Goal: Information Seeking & Learning: Learn about a topic

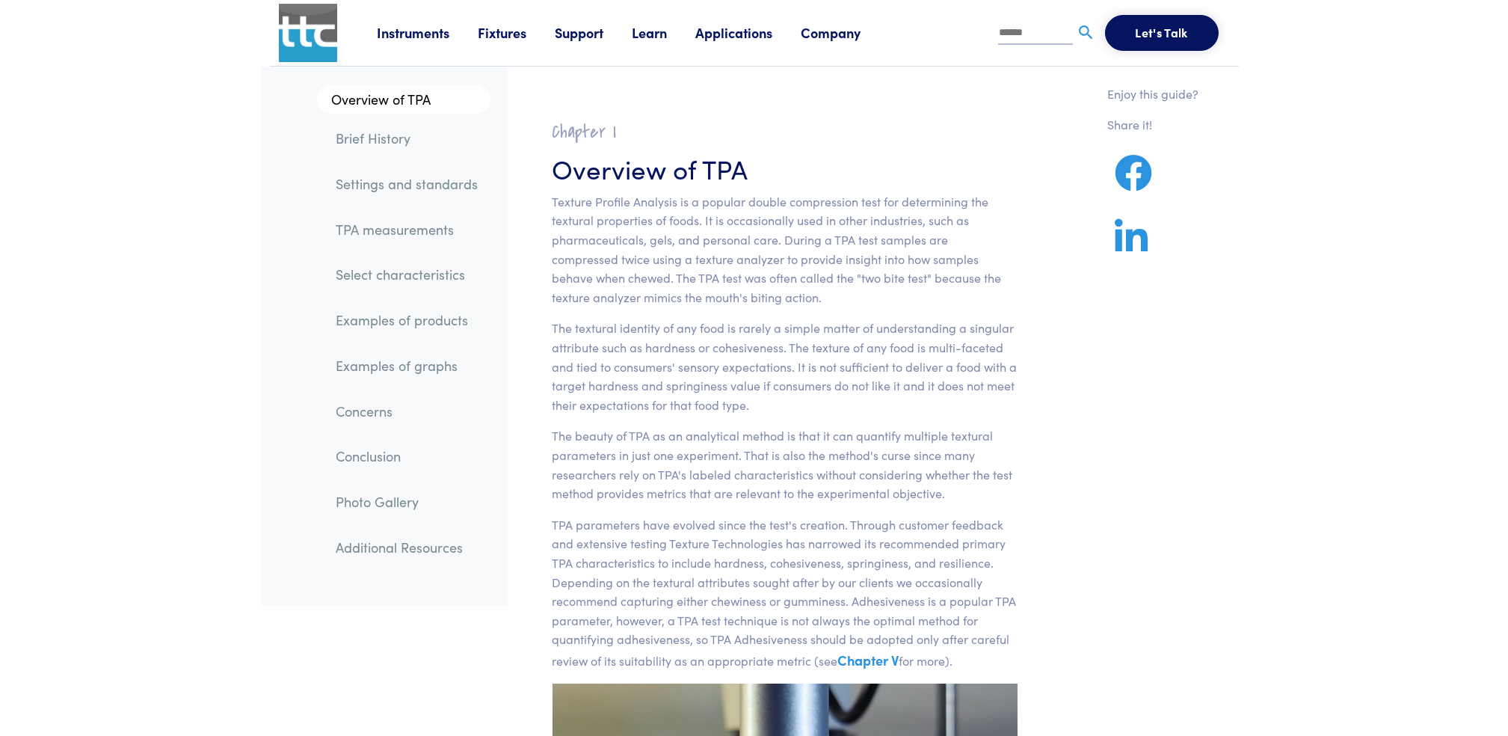
drag, startPoint x: 1126, startPoint y: 0, endPoint x: 509, endPoint y: 107, distance: 626.9
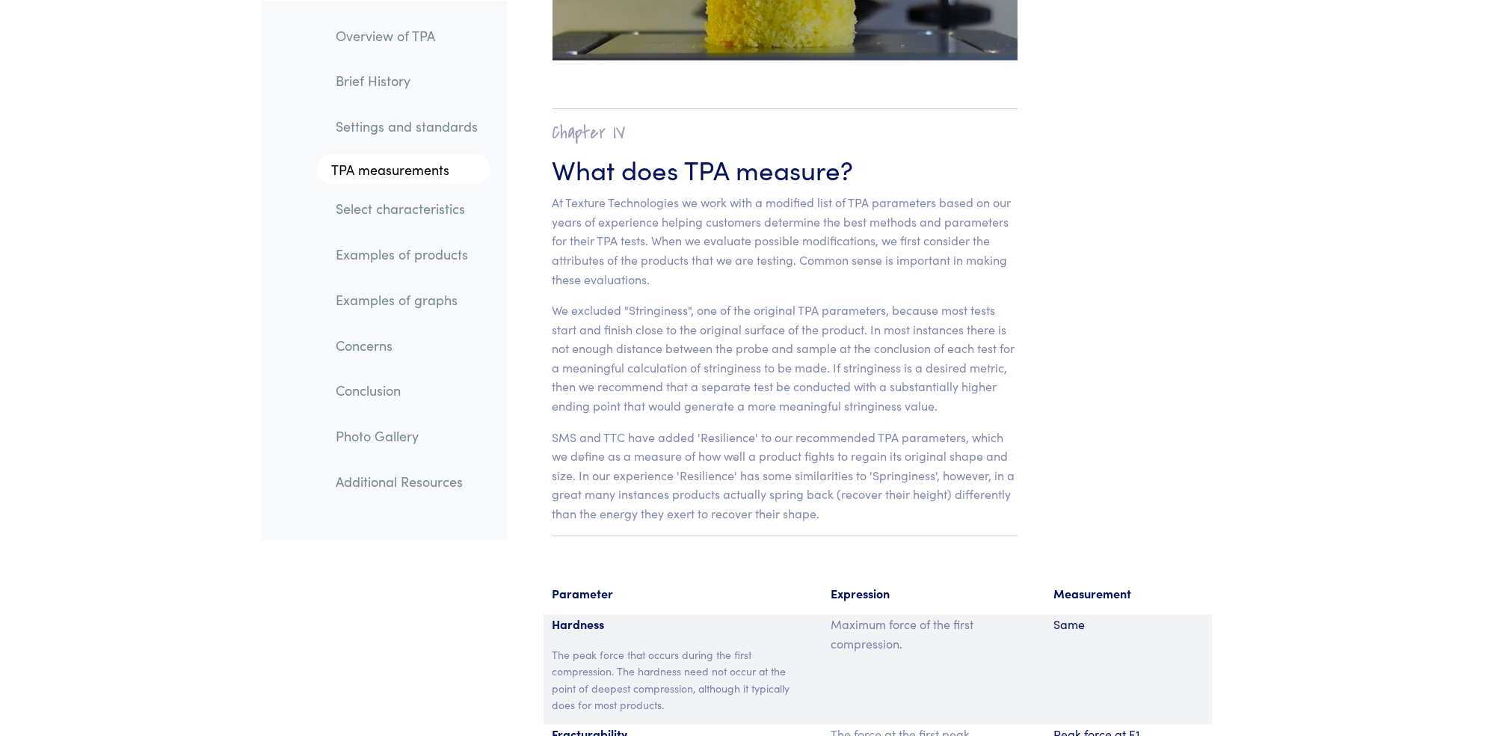
scroll to position [9333, 0]
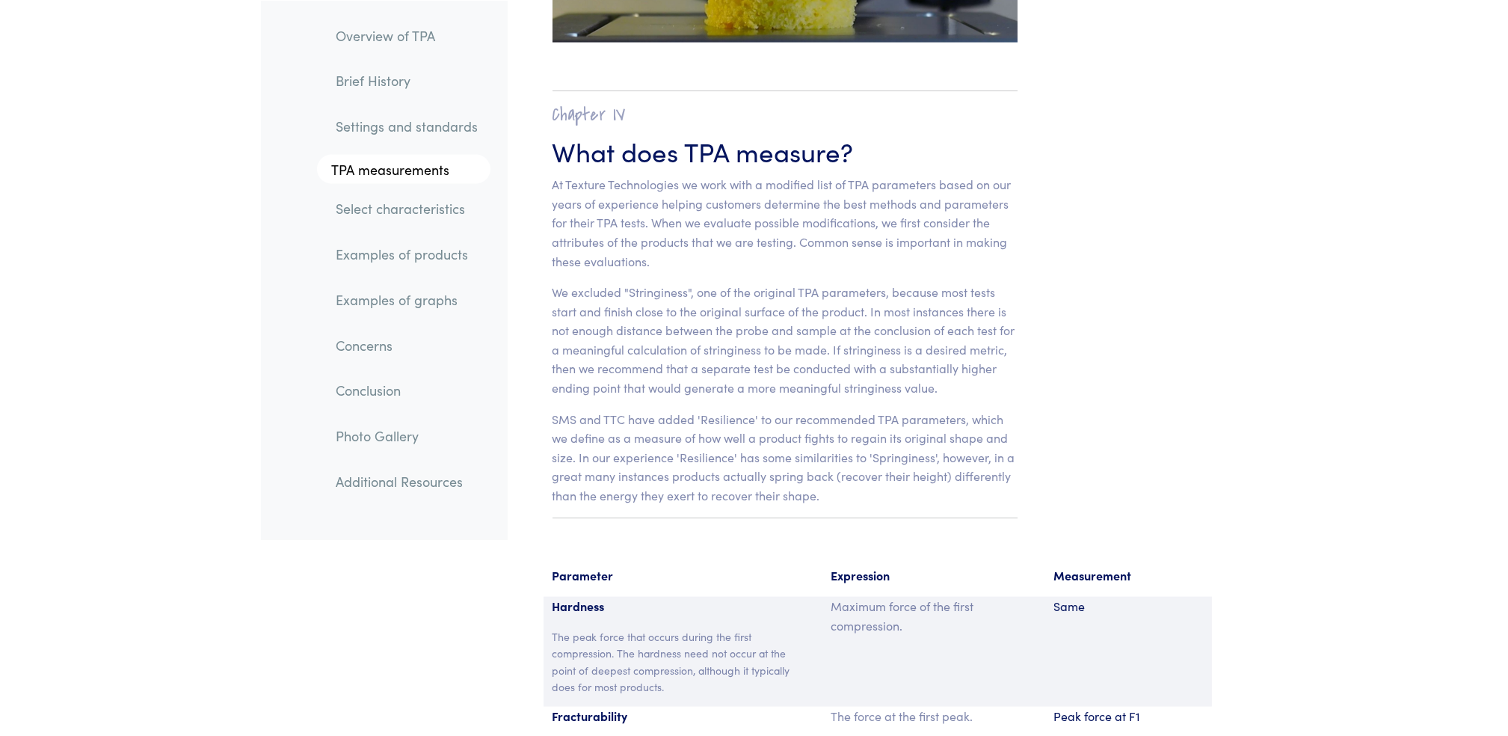
click at [376, 302] on link "Examples of graphs" at bounding box center [408, 299] width 166 height 34
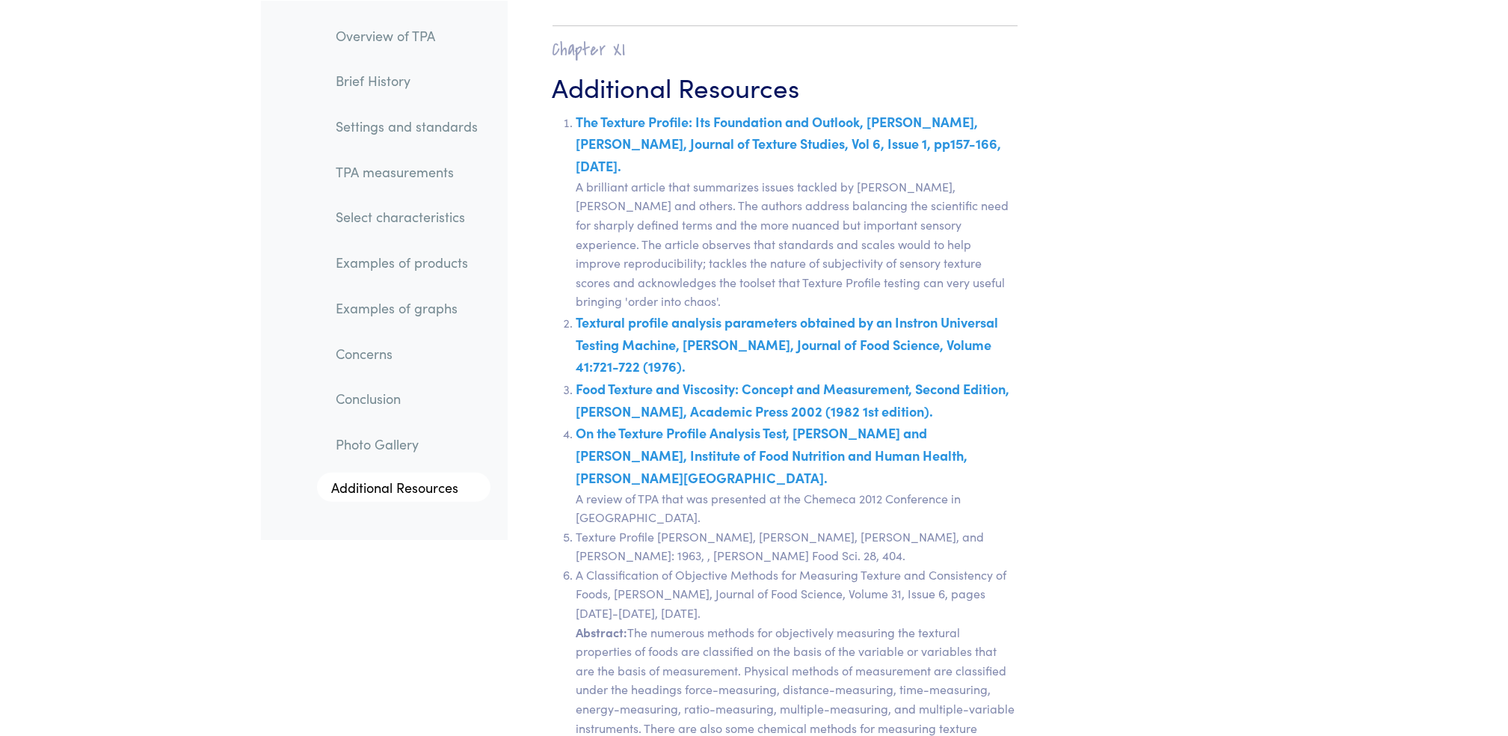
scroll to position [26252, 0]
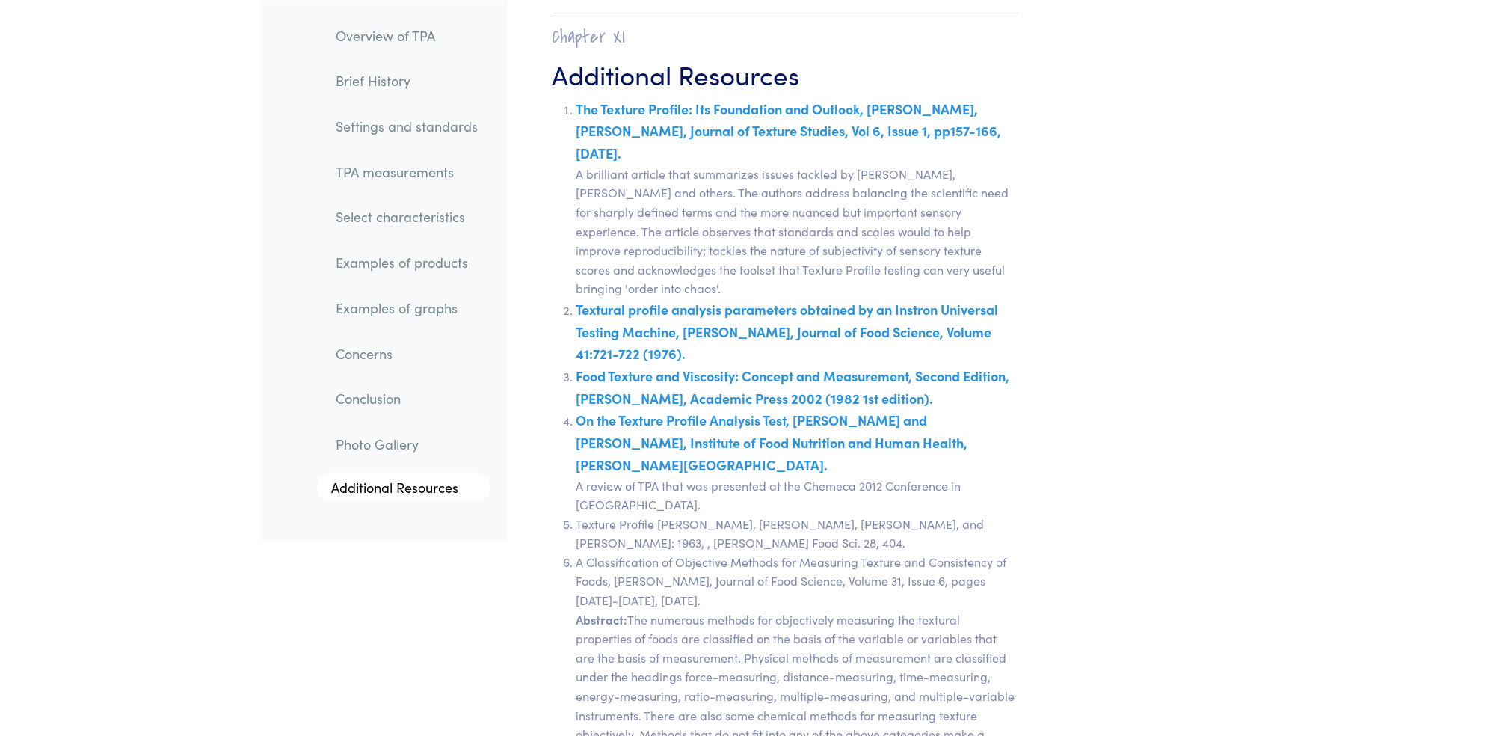
click at [429, 305] on link "Examples of graphs" at bounding box center [408, 307] width 166 height 34
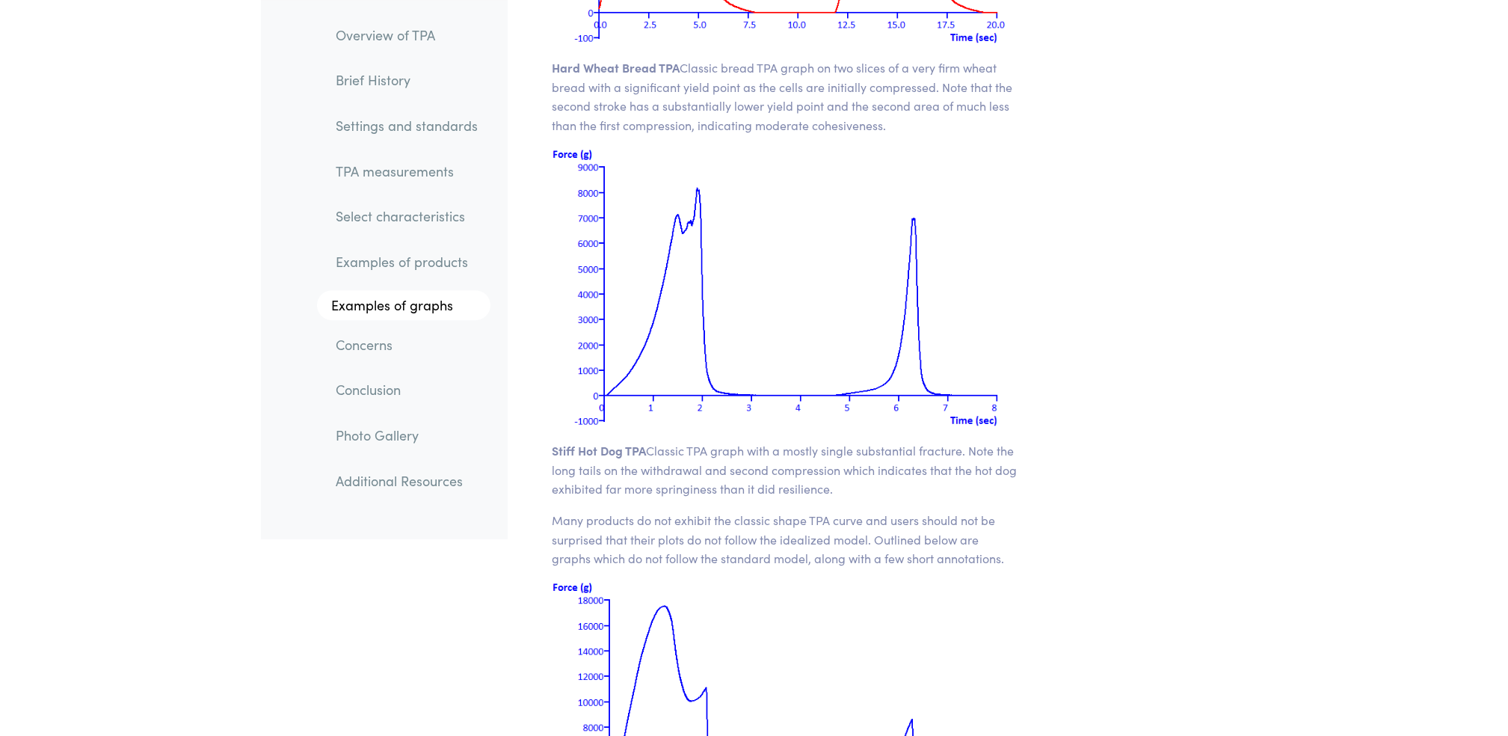
scroll to position [18940, 0]
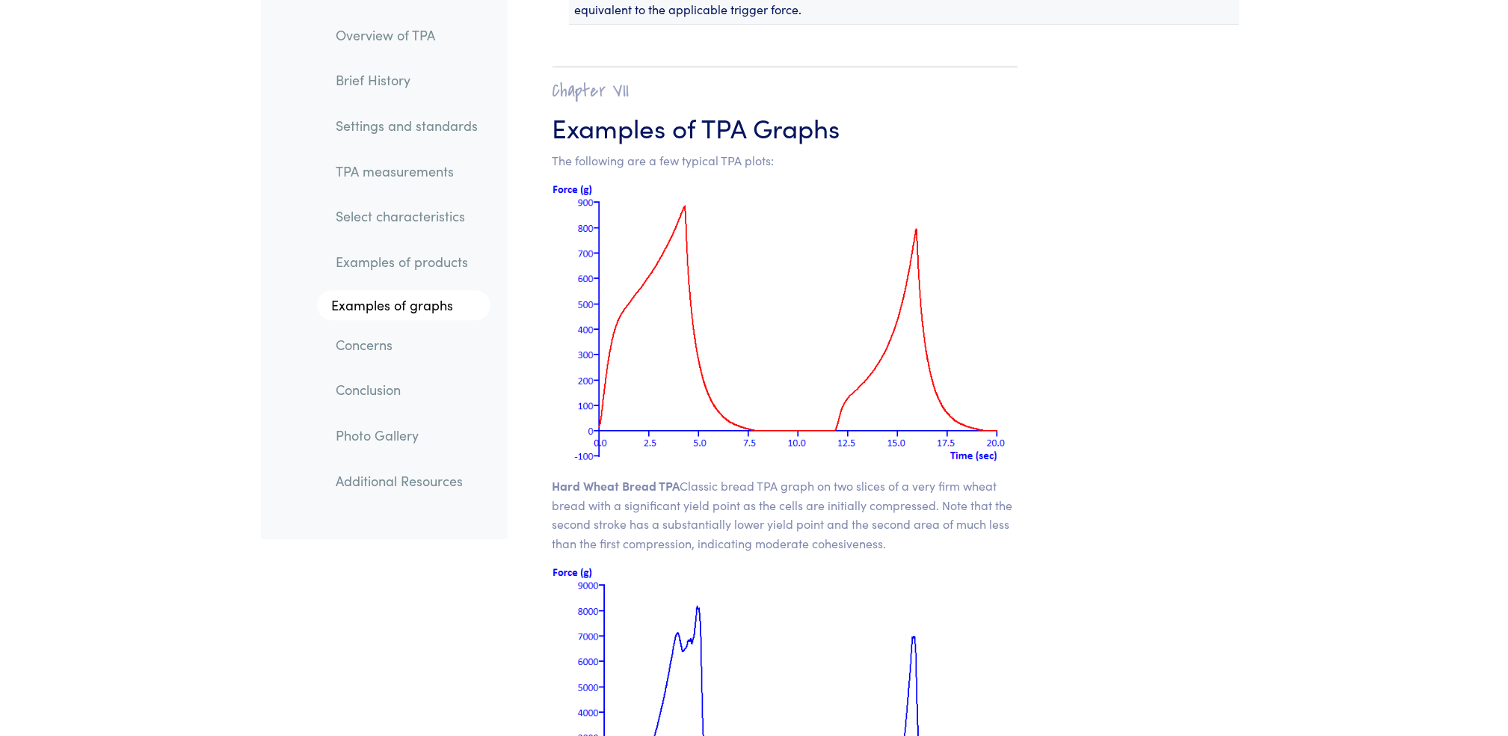
click at [424, 263] on link "Examples of products" at bounding box center [408, 262] width 166 height 34
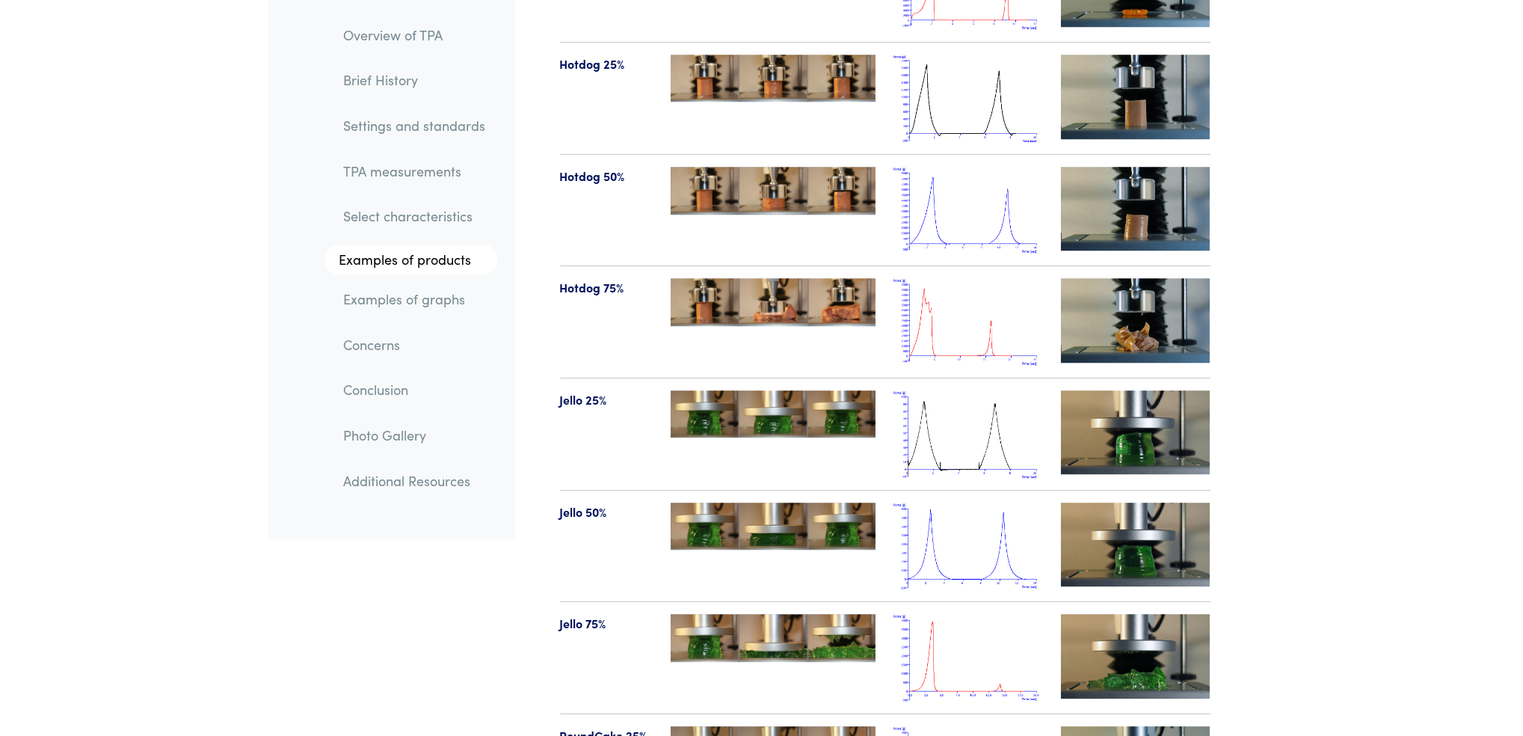
scroll to position [16960, 0]
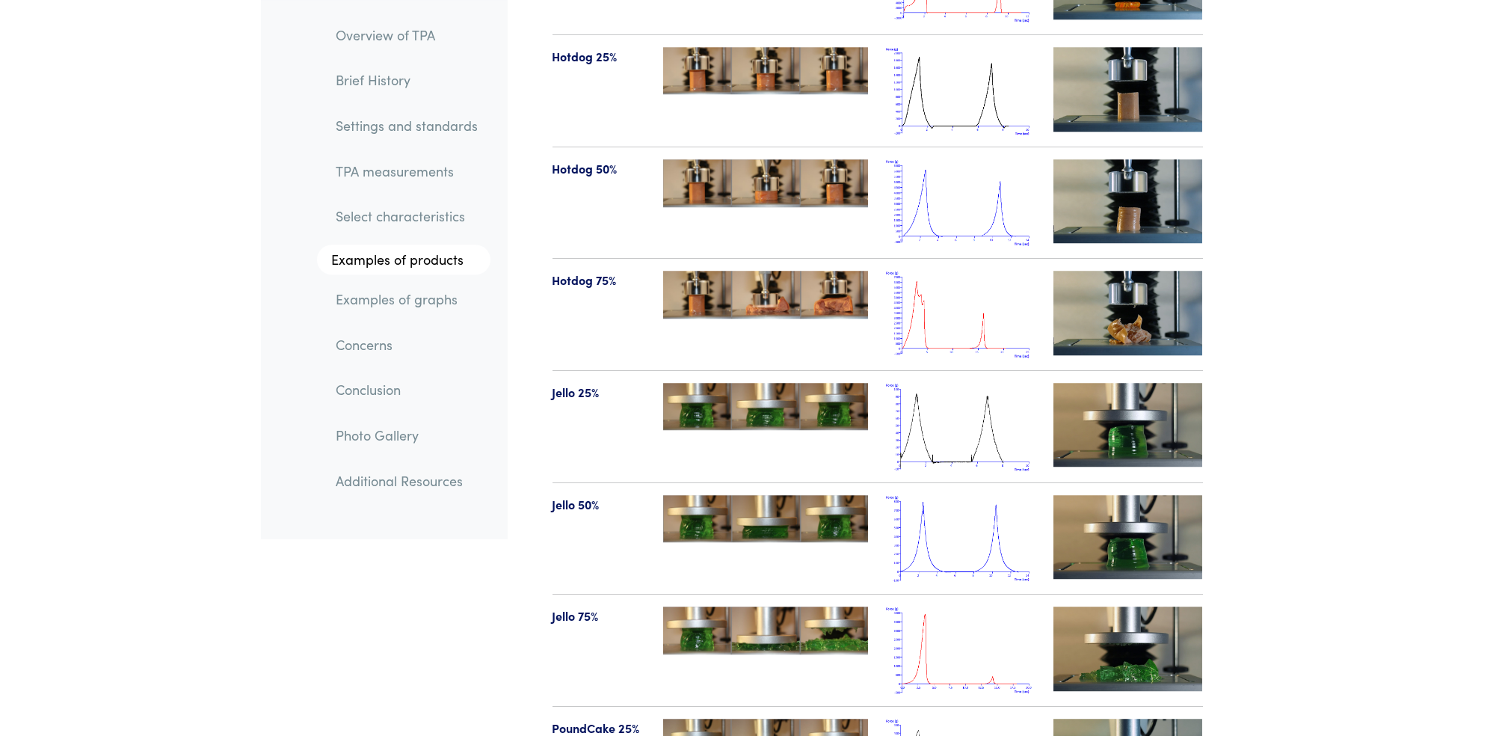
click at [981, 393] on img at bounding box center [961, 427] width 150 height 88
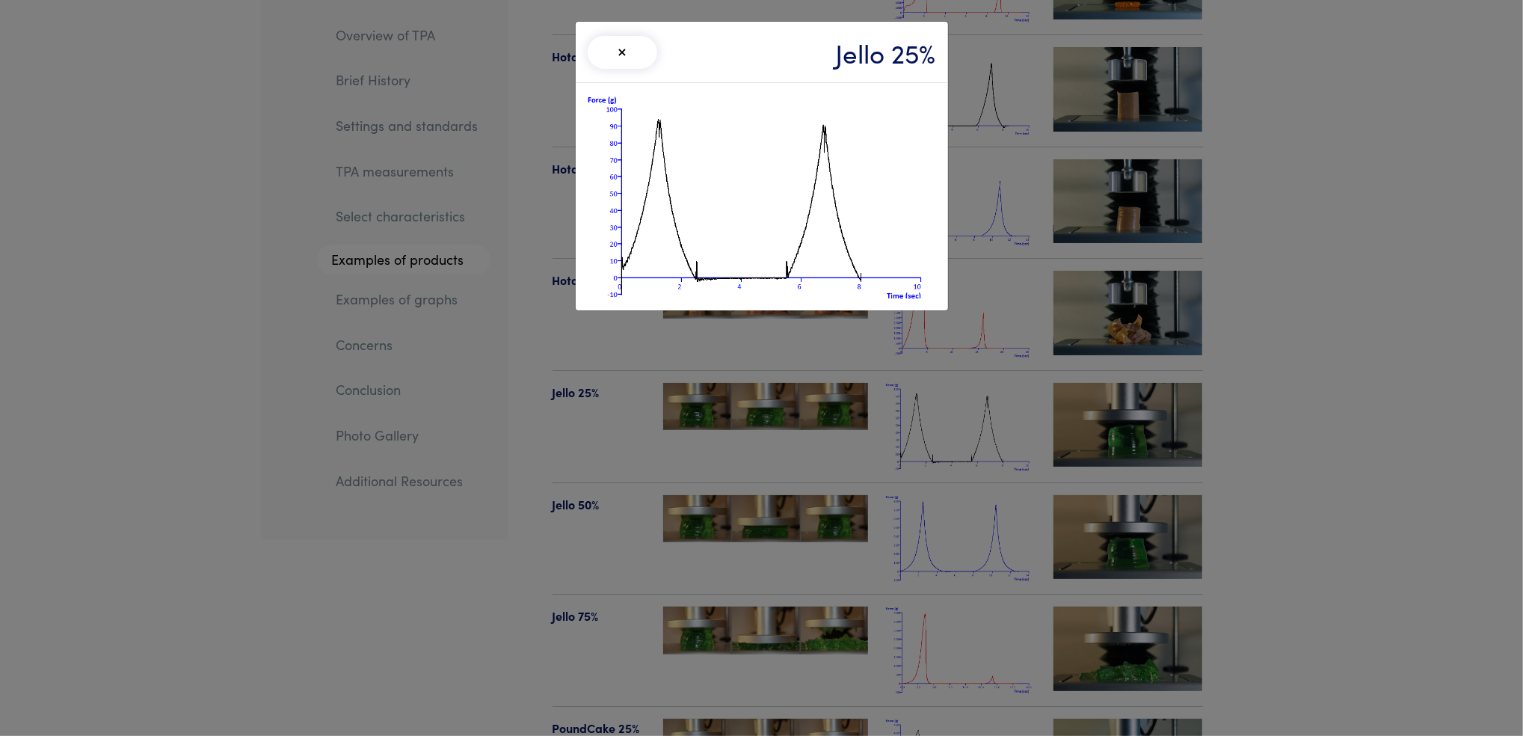
drag, startPoint x: 580, startPoint y: 111, endPoint x: 780, endPoint y: 253, distance: 245.7
click at [780, 253] on div at bounding box center [762, 196] width 372 height 227
